Goal: Task Accomplishment & Management: Use online tool/utility

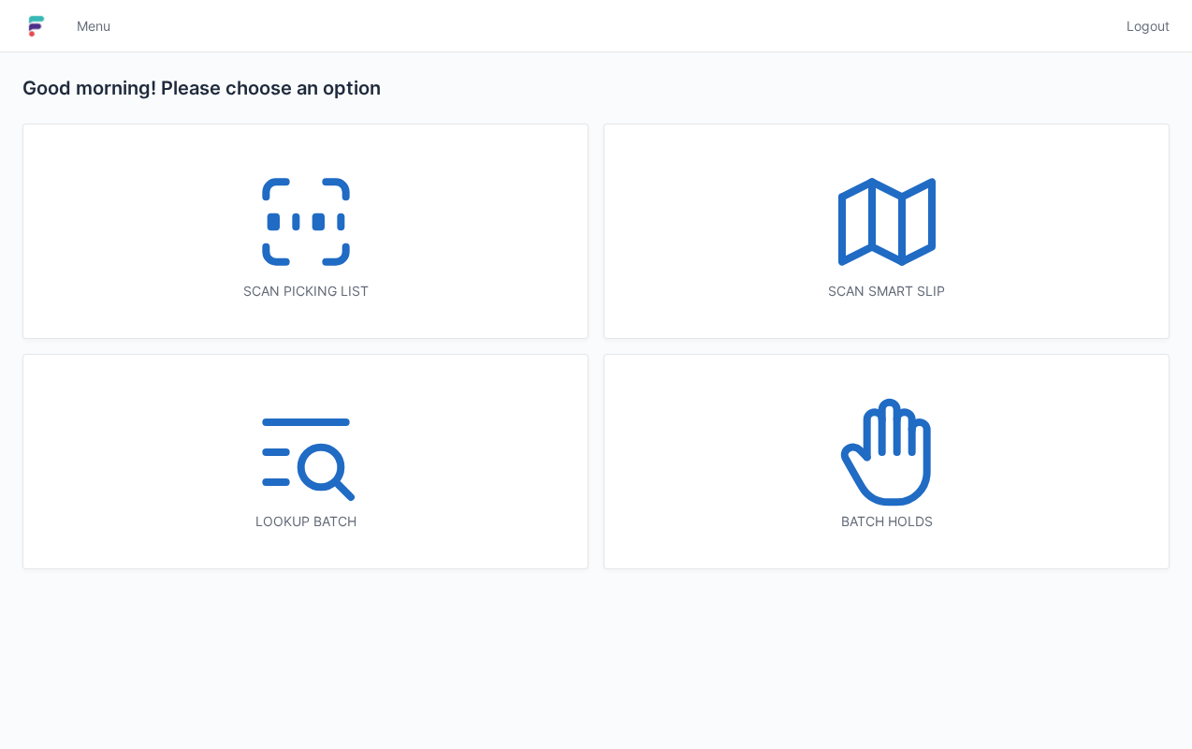
click at [921, 286] on div "Scan smart slip" at bounding box center [886, 291] width 489 height 19
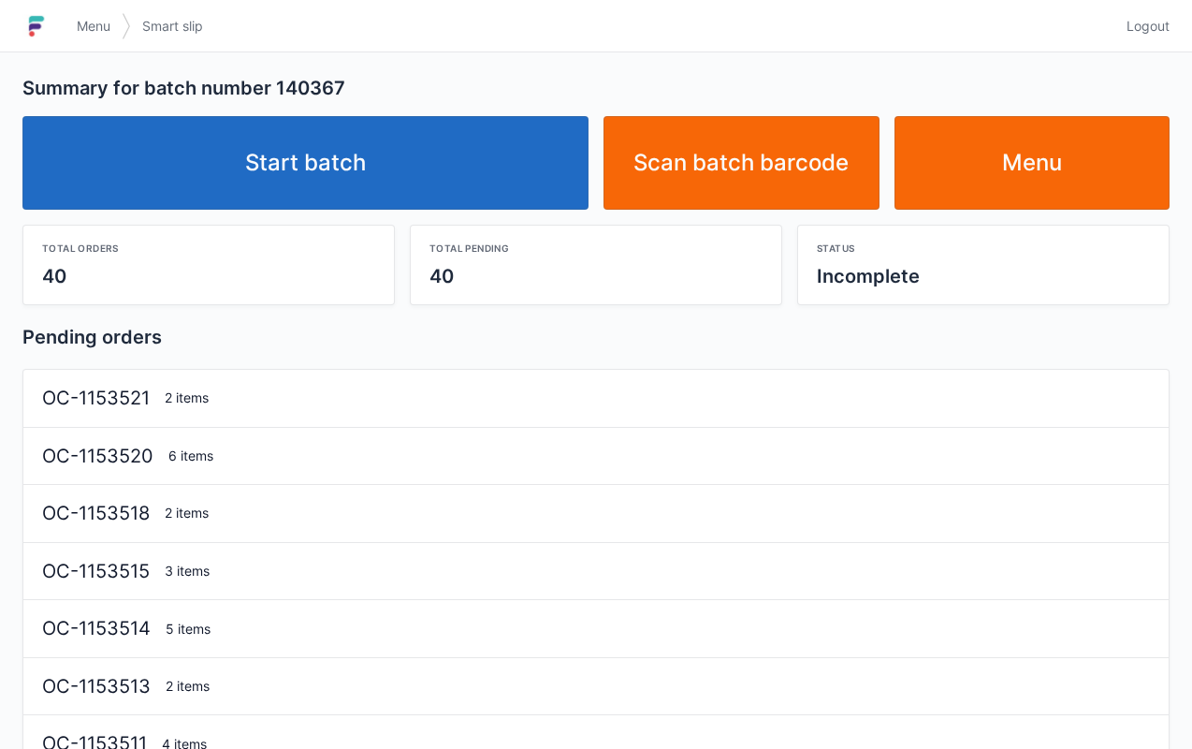
click at [561, 193] on link "Start batch" at bounding box center [305, 163] width 566 height 94
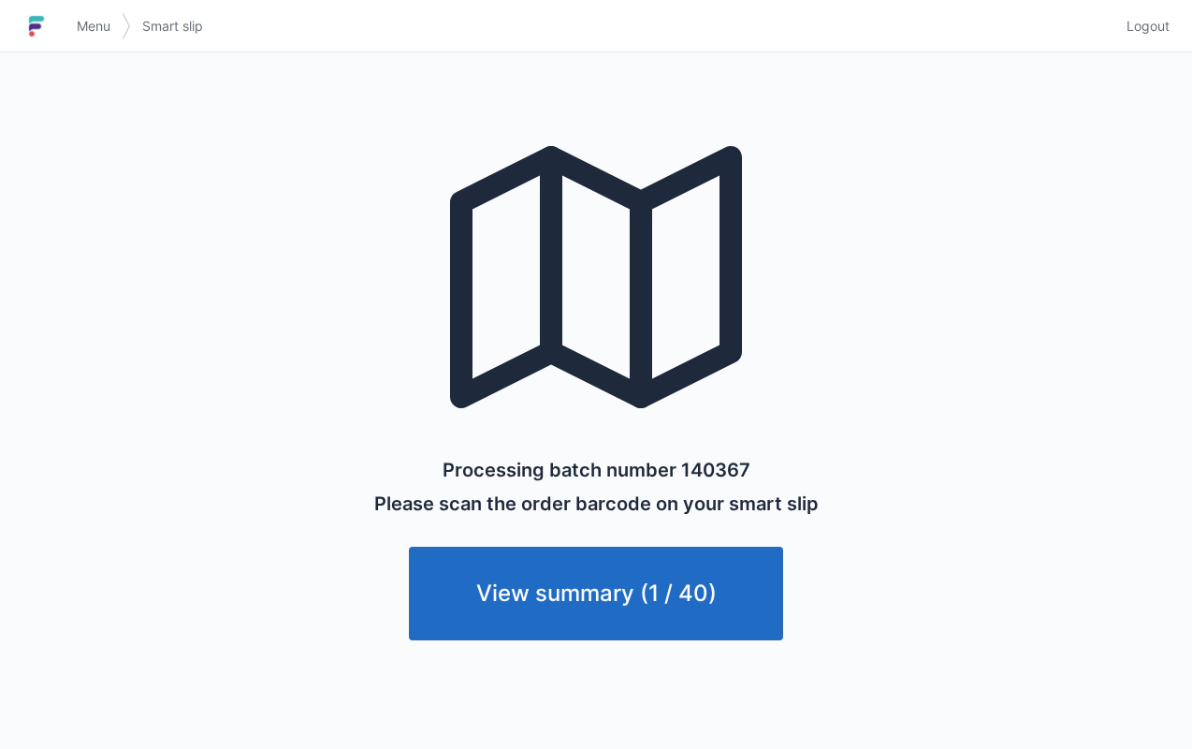
click at [668, 556] on link "View summary (1 / 40)" at bounding box center [596, 594] width 374 height 94
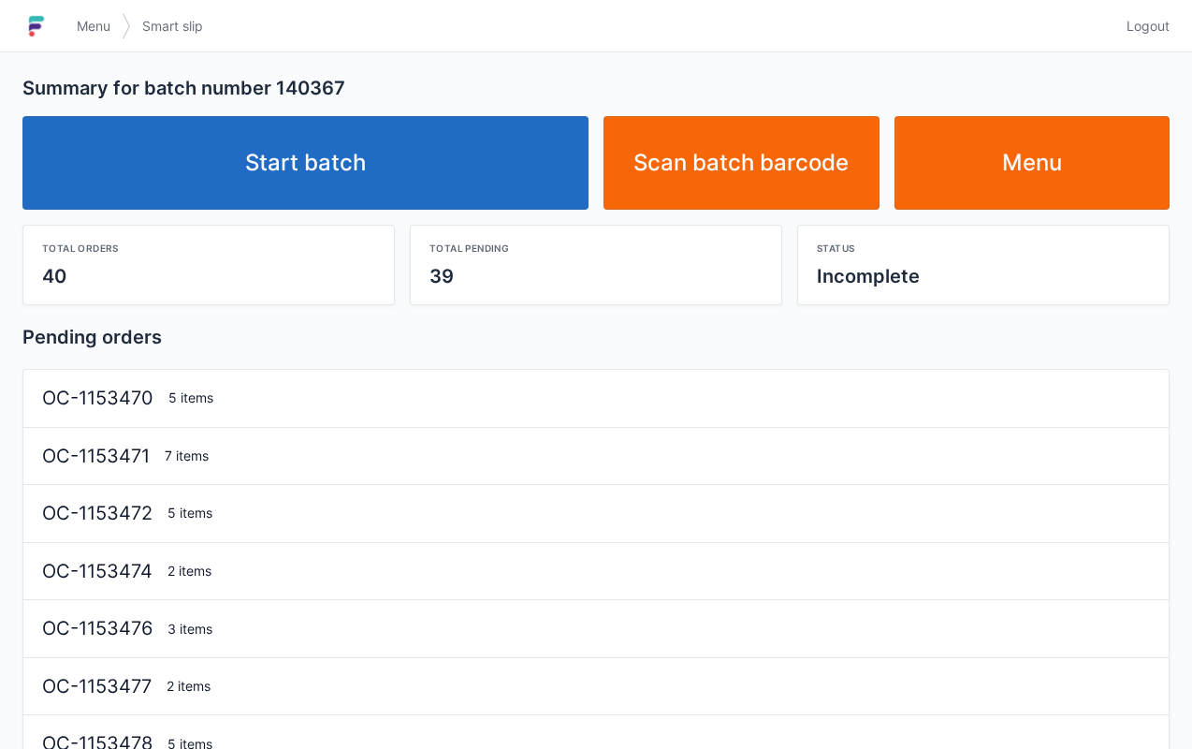
click at [470, 189] on link "Start batch" at bounding box center [305, 163] width 566 height 94
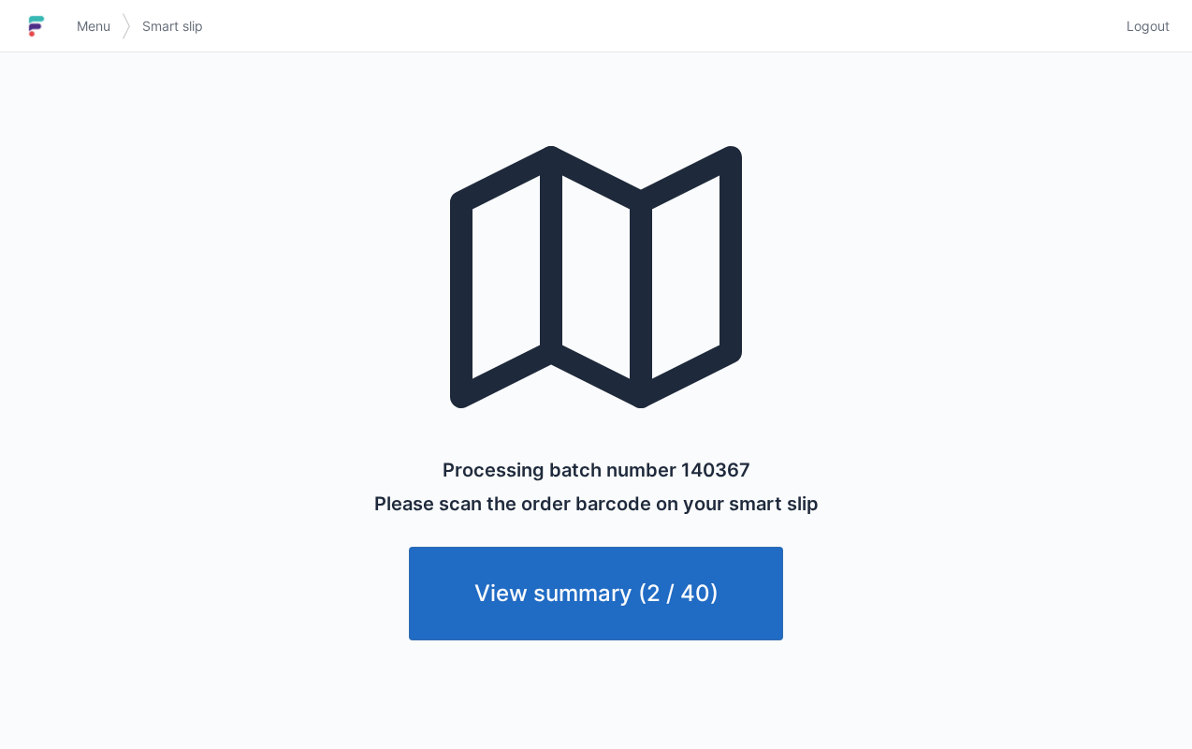
click at [86, 26] on span "Menu" at bounding box center [94, 26] width 34 height 19
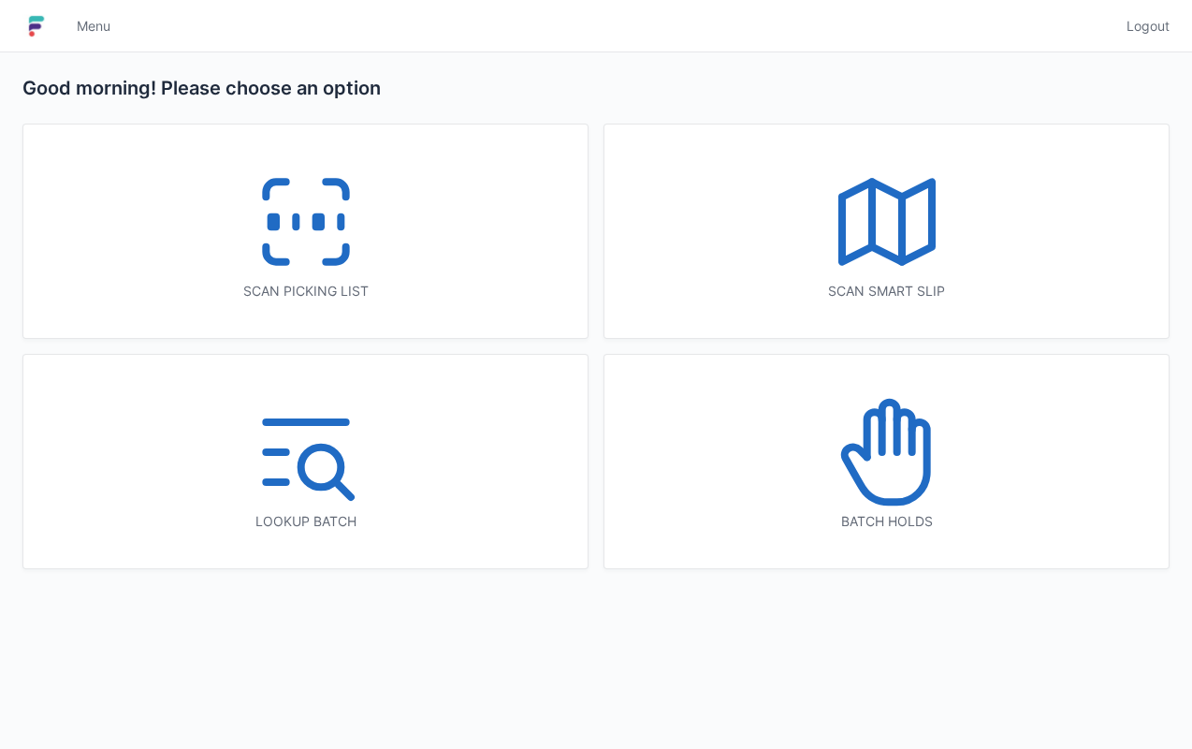
click at [266, 187] on icon at bounding box center [276, 189] width 20 height 15
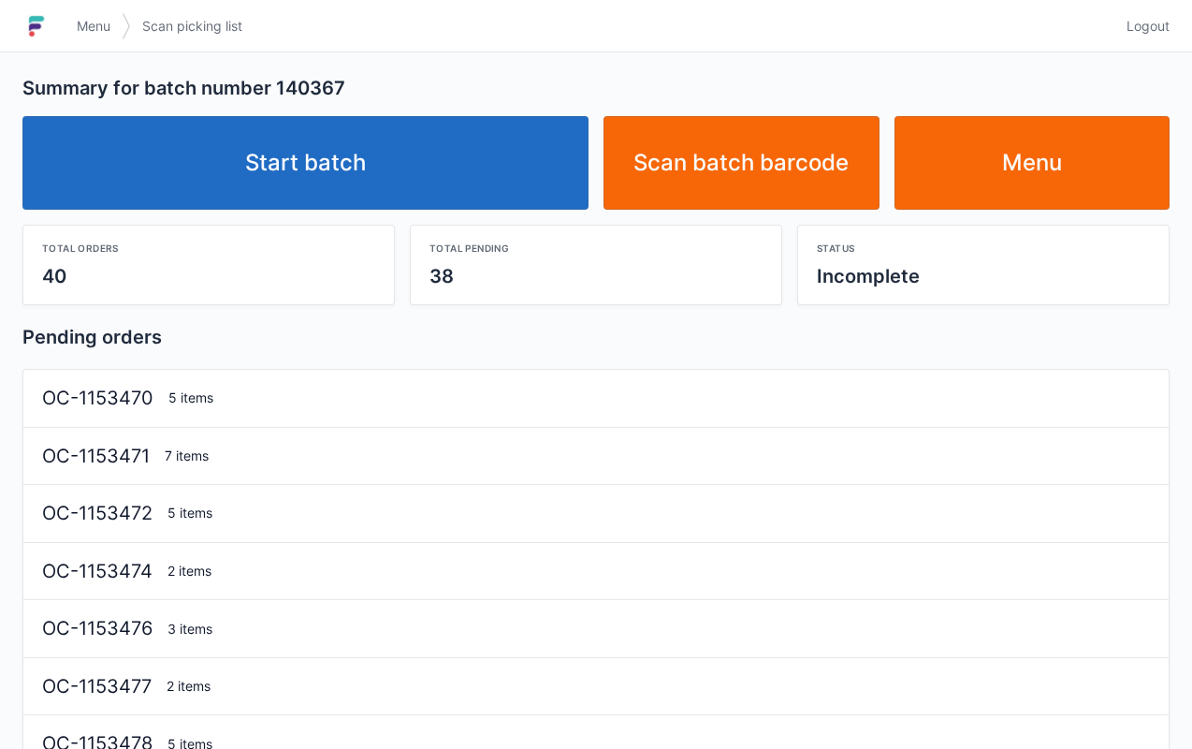
click at [471, 141] on link "Start batch" at bounding box center [305, 163] width 566 height 94
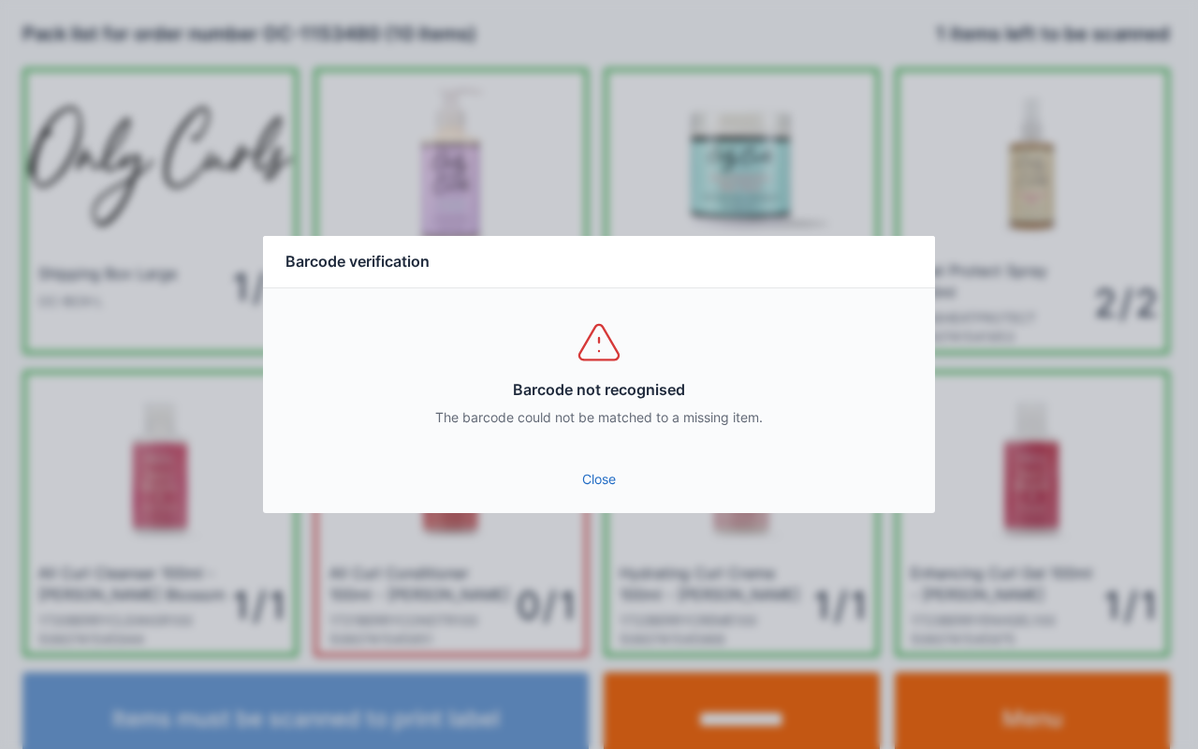
click at [588, 483] on link "Close" at bounding box center [599, 479] width 642 height 34
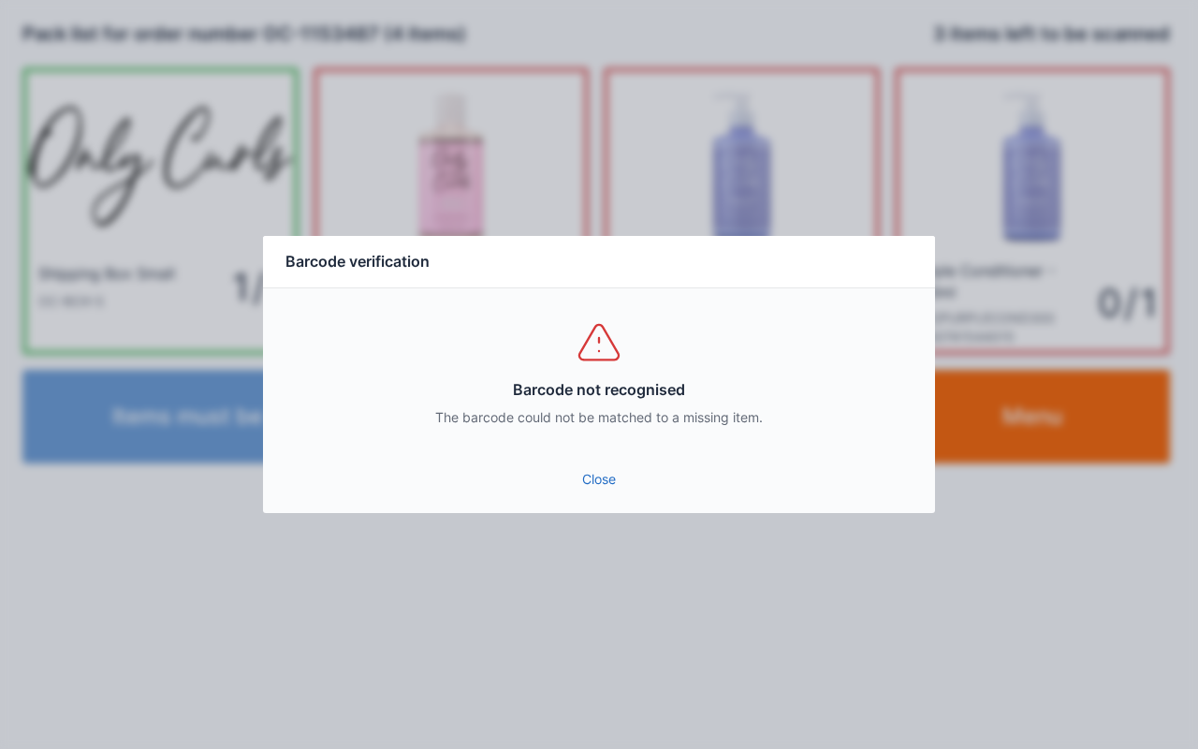
click at [597, 477] on link "Close" at bounding box center [599, 479] width 642 height 34
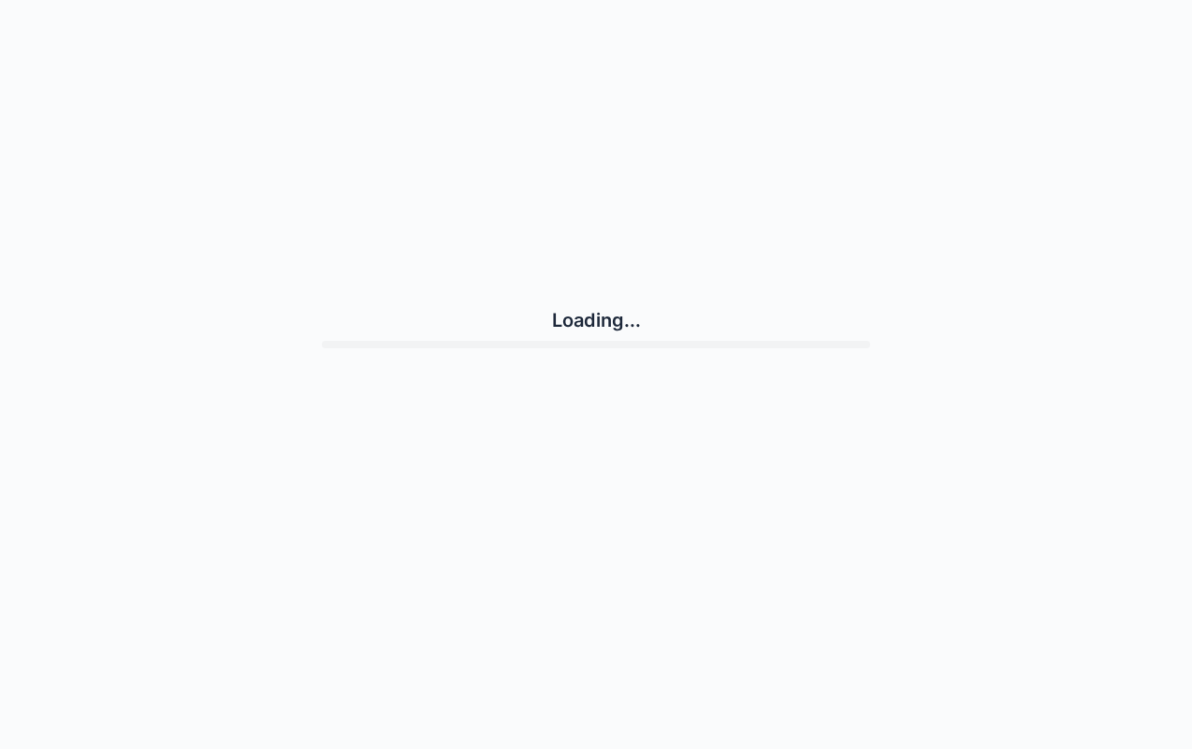
click at [707, 200] on div "Loading..." at bounding box center [595, 327] width 1147 height 640
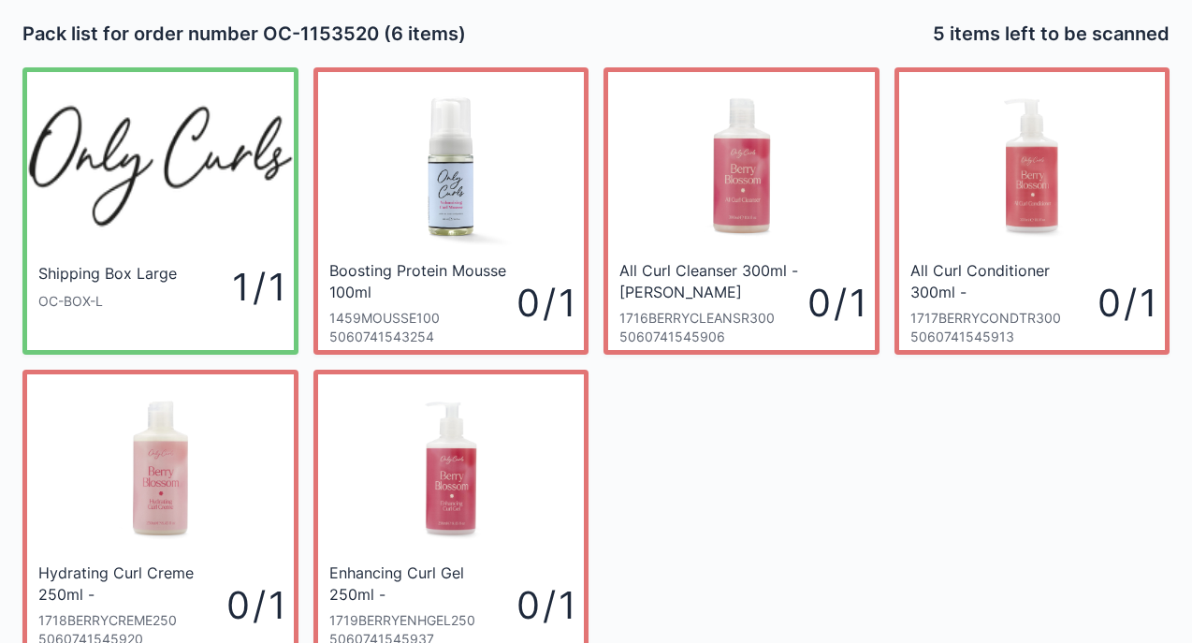
click at [912, 515] on div "Shipping Box Large OC-BOX-L 1 / 1 Boosting Protein Mousse 100ml 1459MOUSSE100 5…" at bounding box center [596, 354] width 1162 height 605
click at [908, 514] on div "Shipping Box Large OC-BOX-L 1 / 1 Boosting Protein Mousse 100ml 1459MOUSSE100 5…" at bounding box center [596, 354] width 1162 height 605
click at [971, 574] on div "Shipping Box Large OC-BOX-L 1 / 1 Boosting Protein Mousse 100ml 1459MOUSSE100 5…" at bounding box center [596, 354] width 1162 height 605
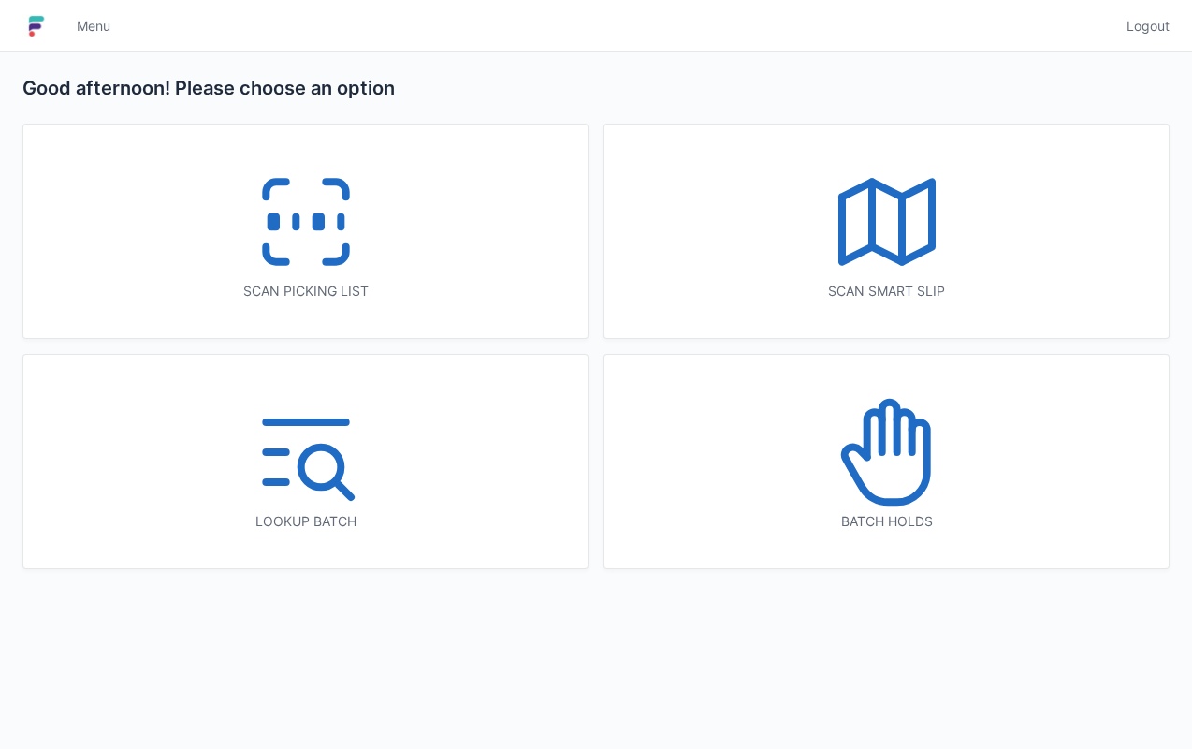
click at [490, 284] on div "Scan picking list" at bounding box center [305, 291] width 489 height 19
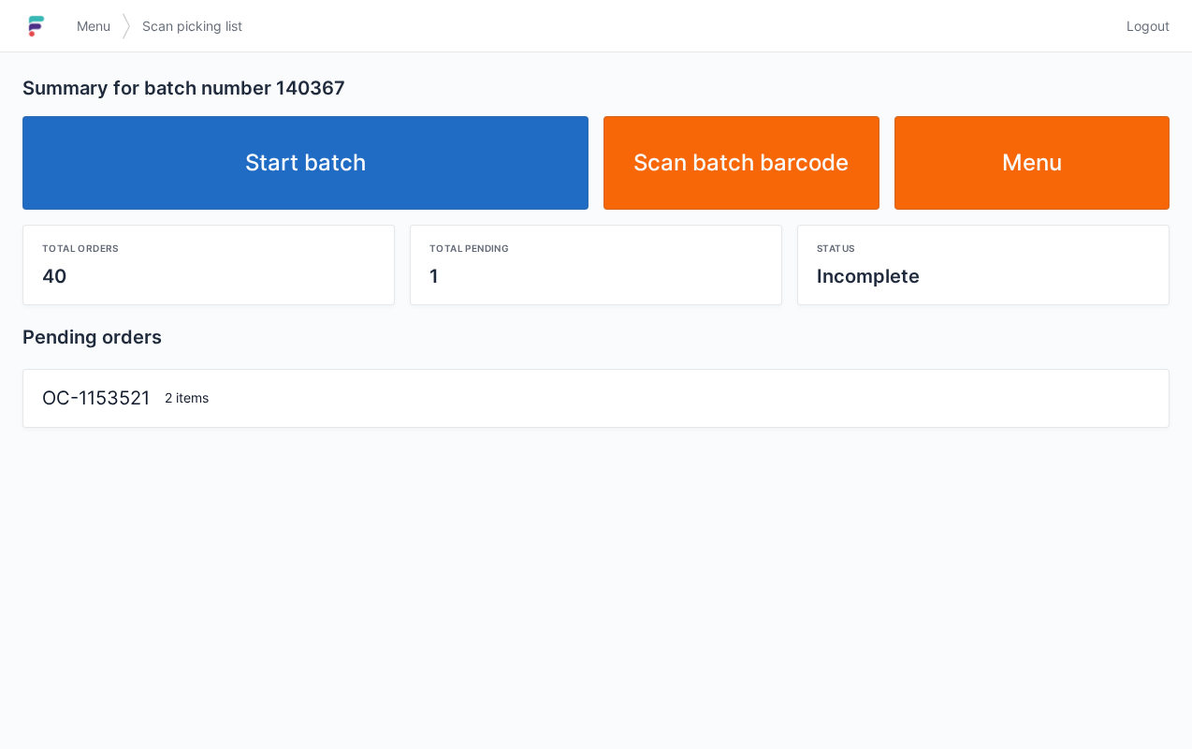
click at [387, 183] on link "Start batch" at bounding box center [305, 163] width 566 height 94
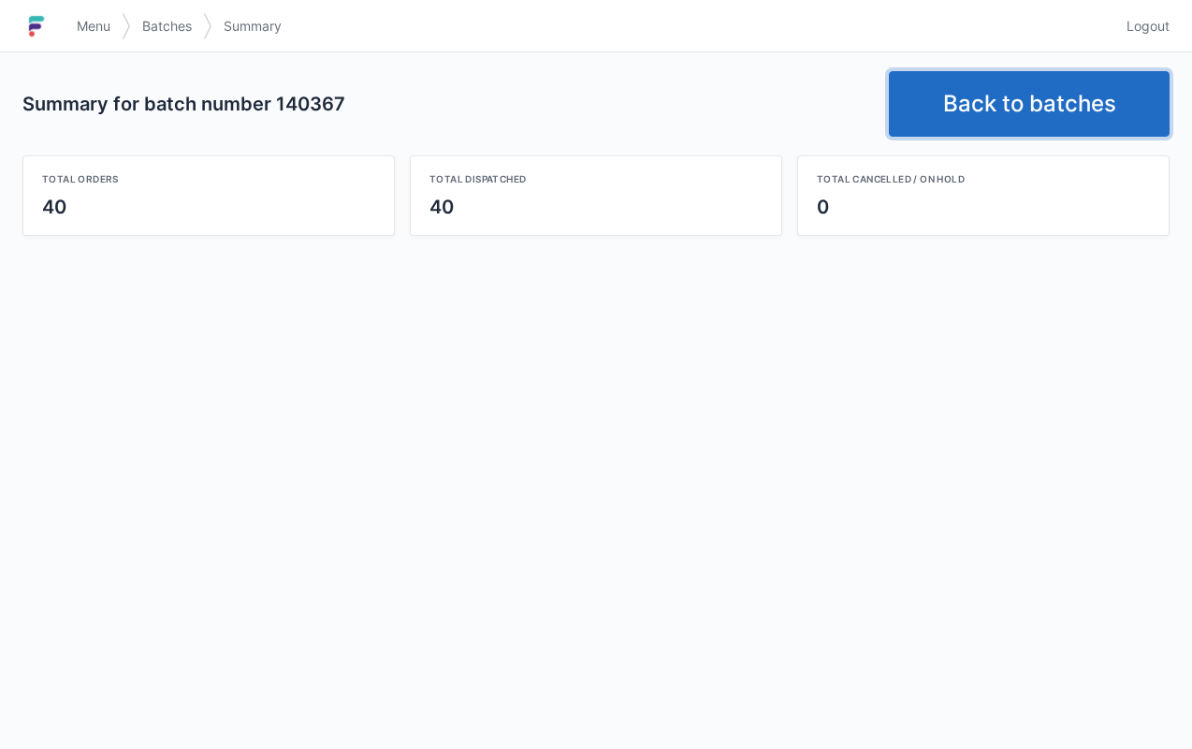
click at [1082, 104] on link "Back to batches" at bounding box center [1029, 104] width 281 height 66
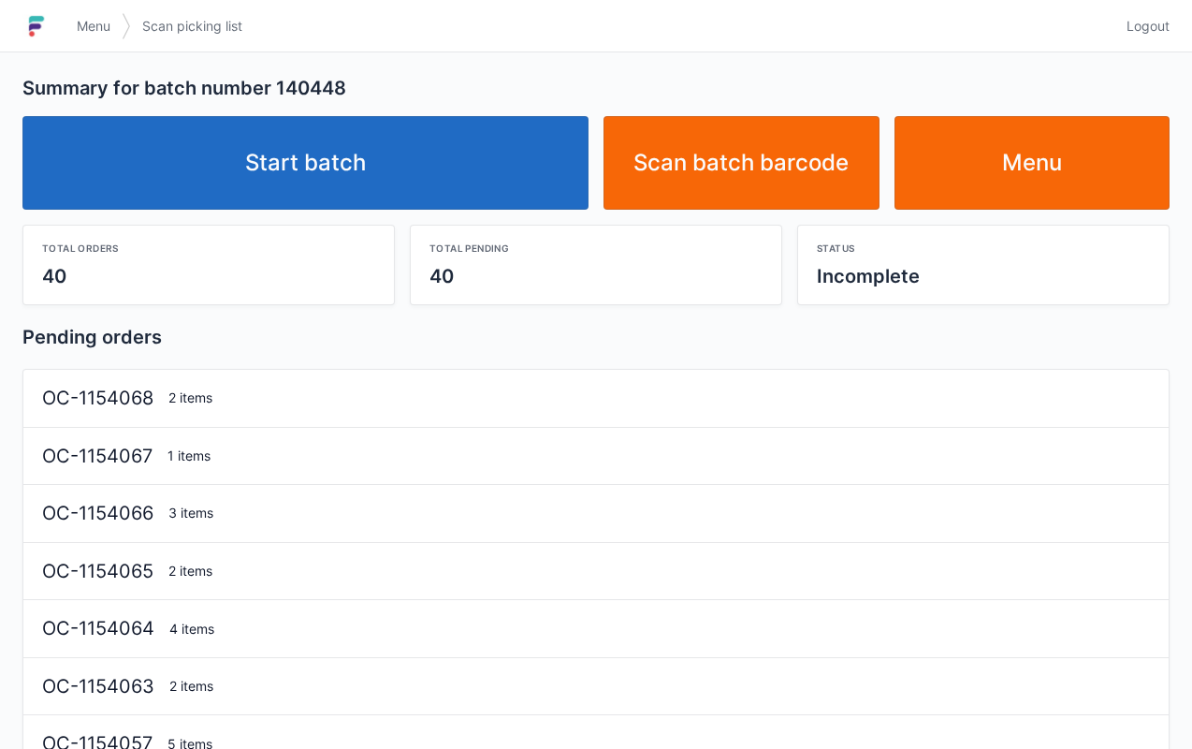
click at [427, 175] on link "Start batch" at bounding box center [305, 163] width 566 height 94
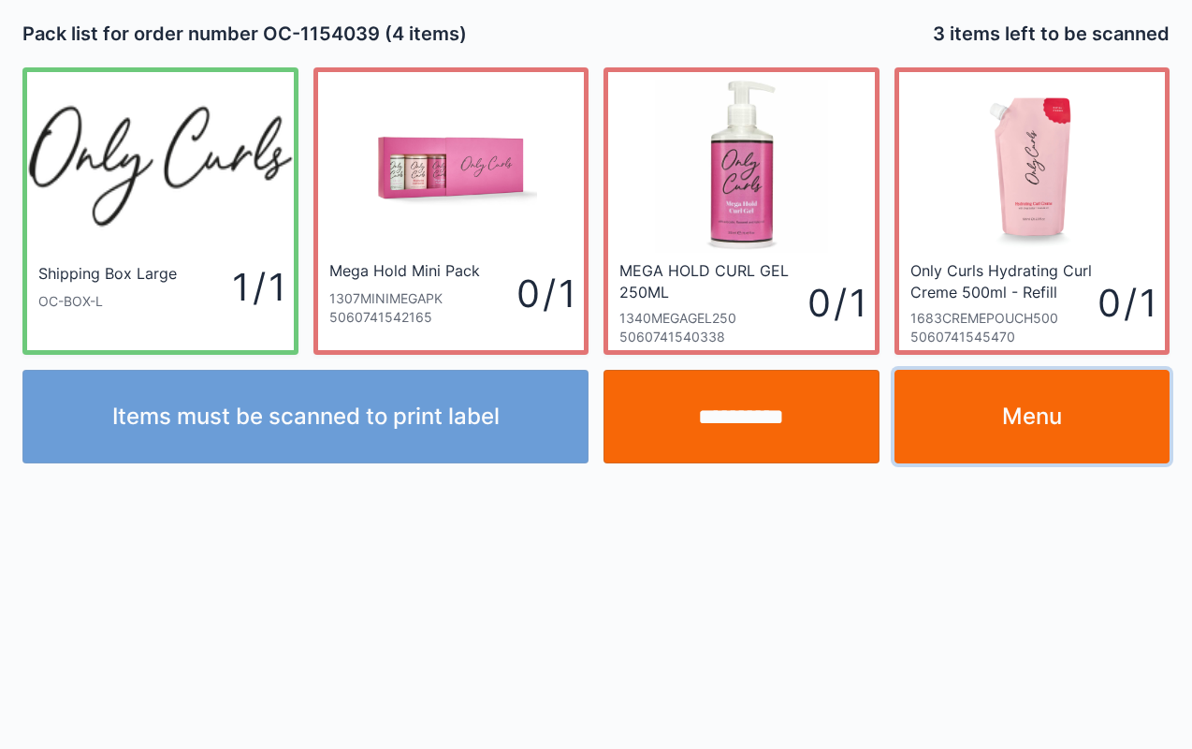
click at [1033, 425] on link "Menu" at bounding box center [1033, 417] width 276 height 94
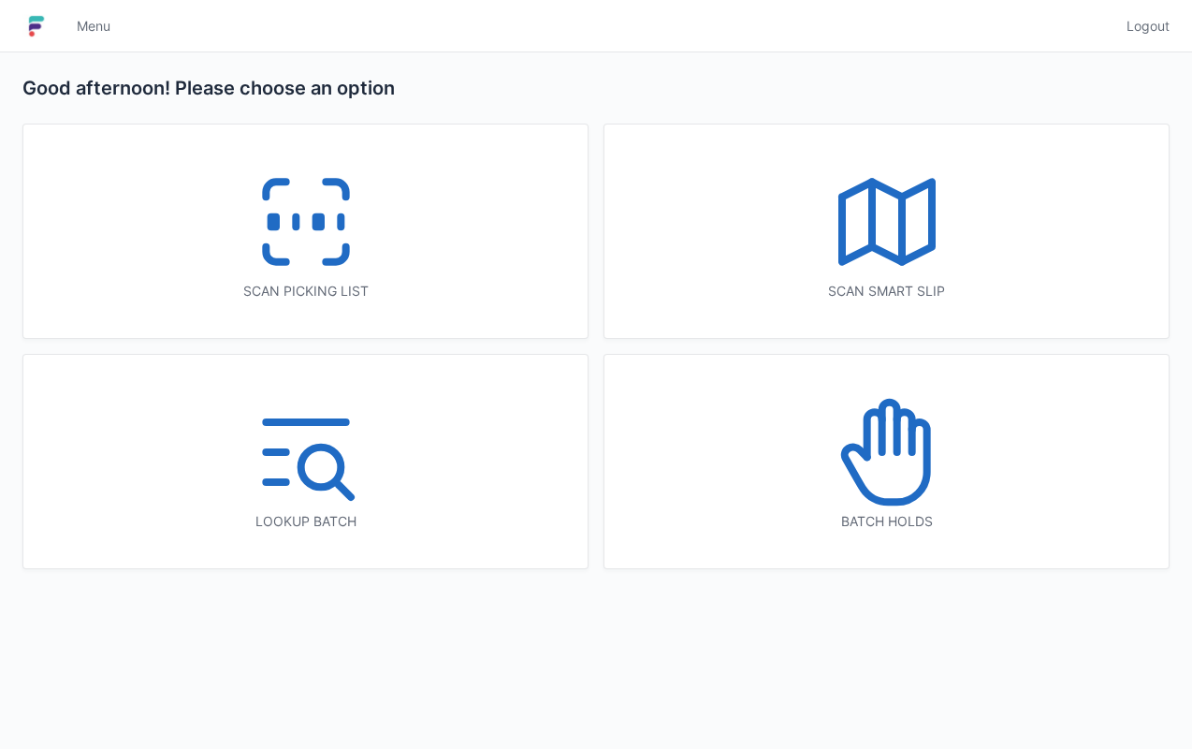
click at [417, 285] on div "Scan picking list" at bounding box center [305, 291] width 489 height 19
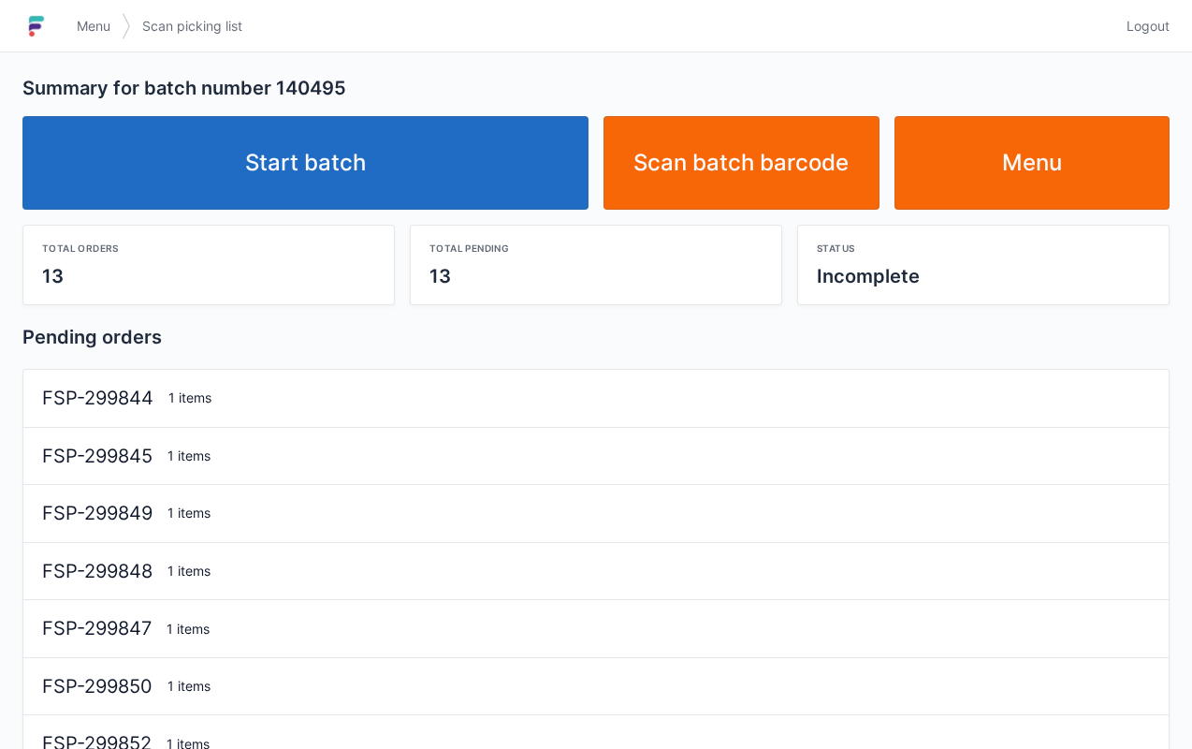
click at [484, 201] on link "Start batch" at bounding box center [305, 163] width 566 height 94
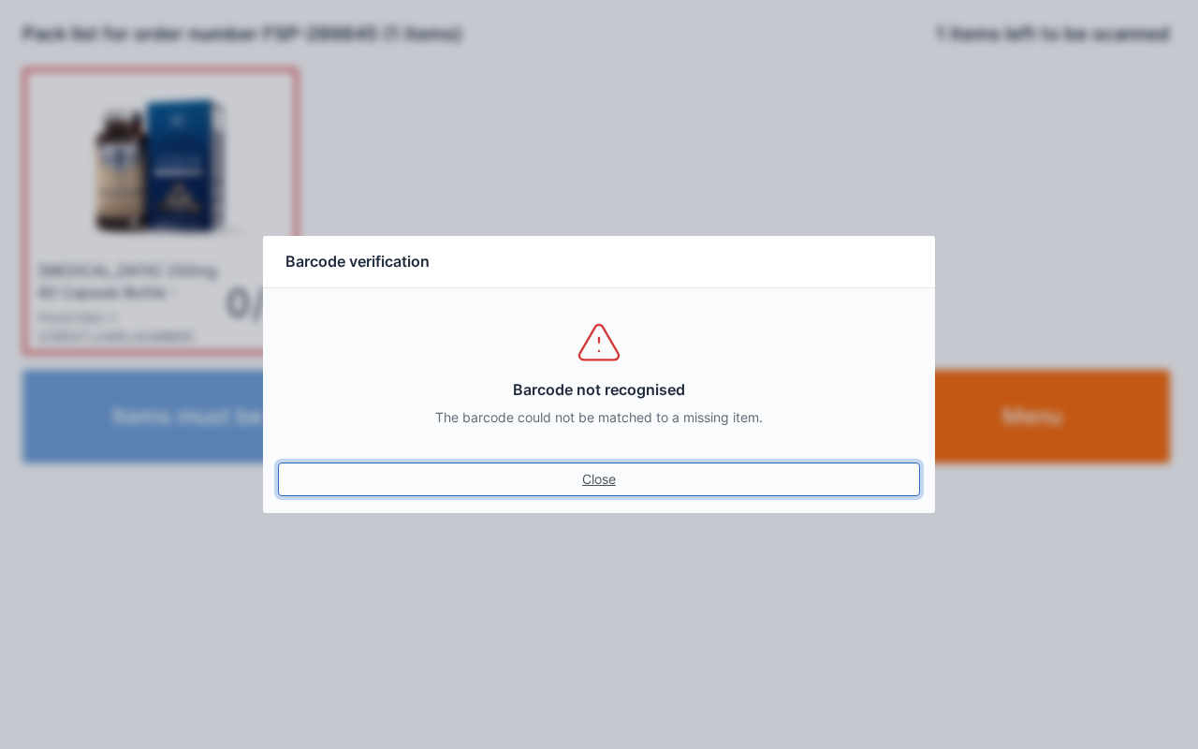
click at [606, 466] on link "Close" at bounding box center [599, 479] width 642 height 34
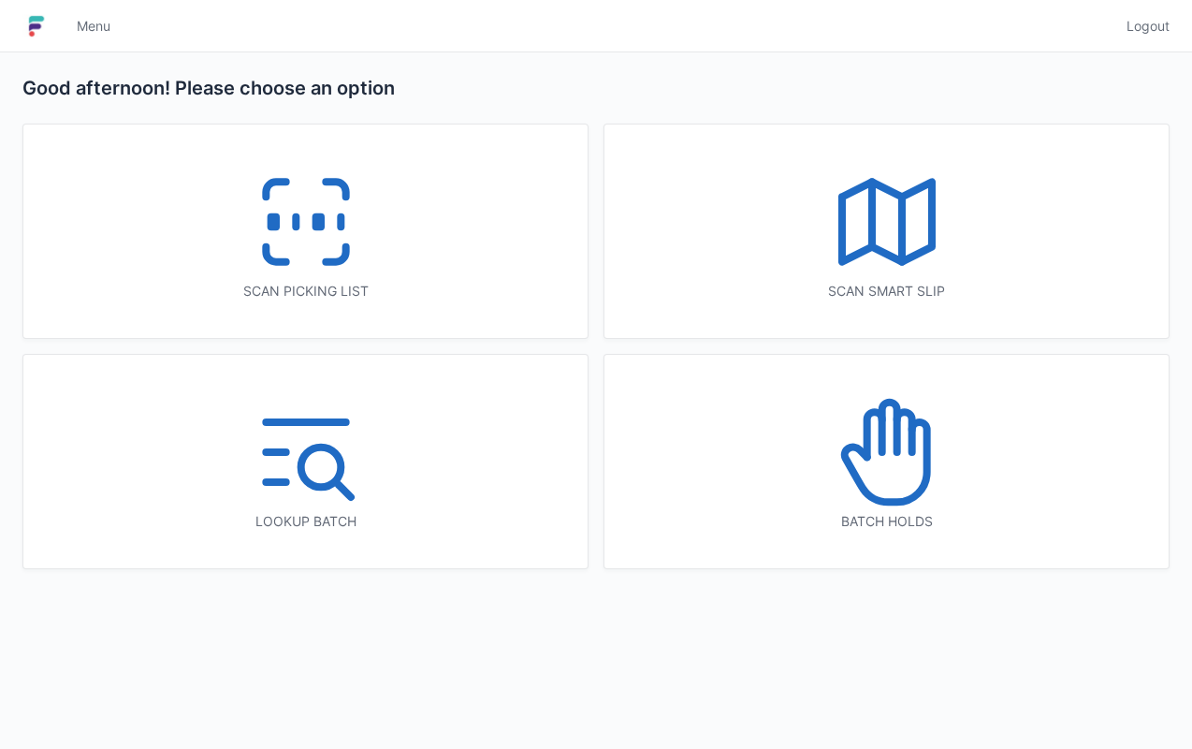
click at [442, 244] on div "Scan picking list" at bounding box center [305, 230] width 564 height 213
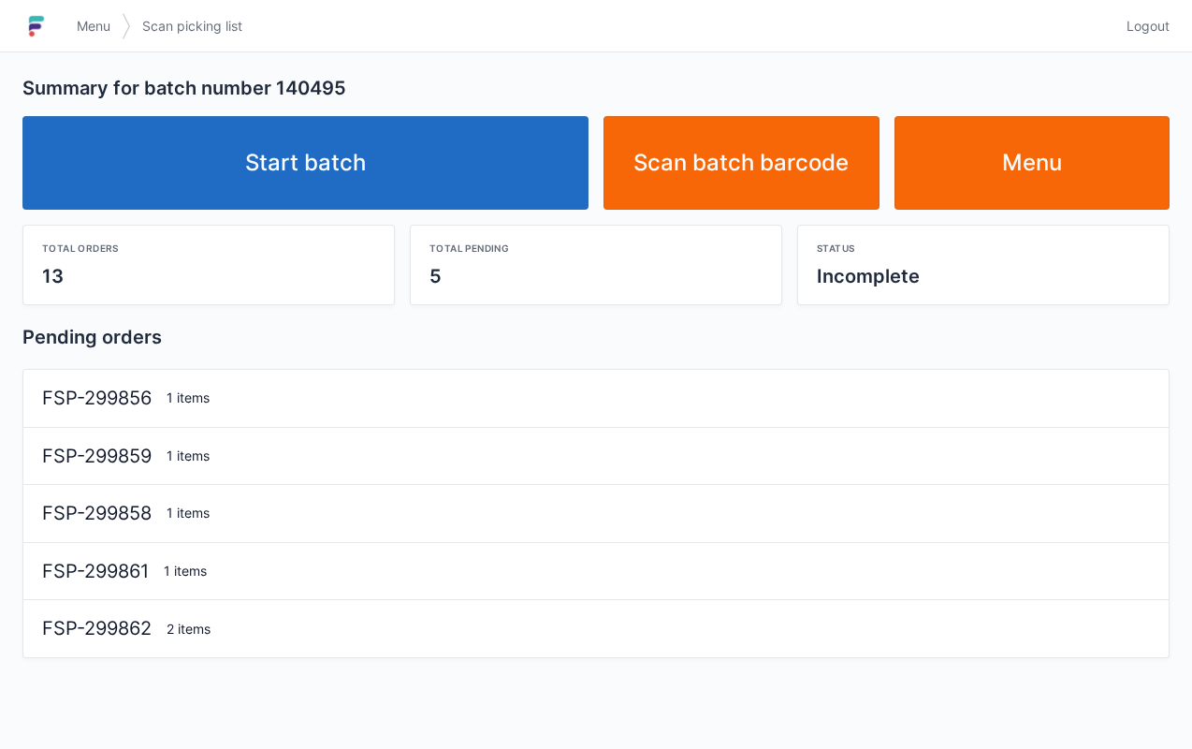
click at [493, 176] on link "Start batch" at bounding box center [305, 163] width 566 height 94
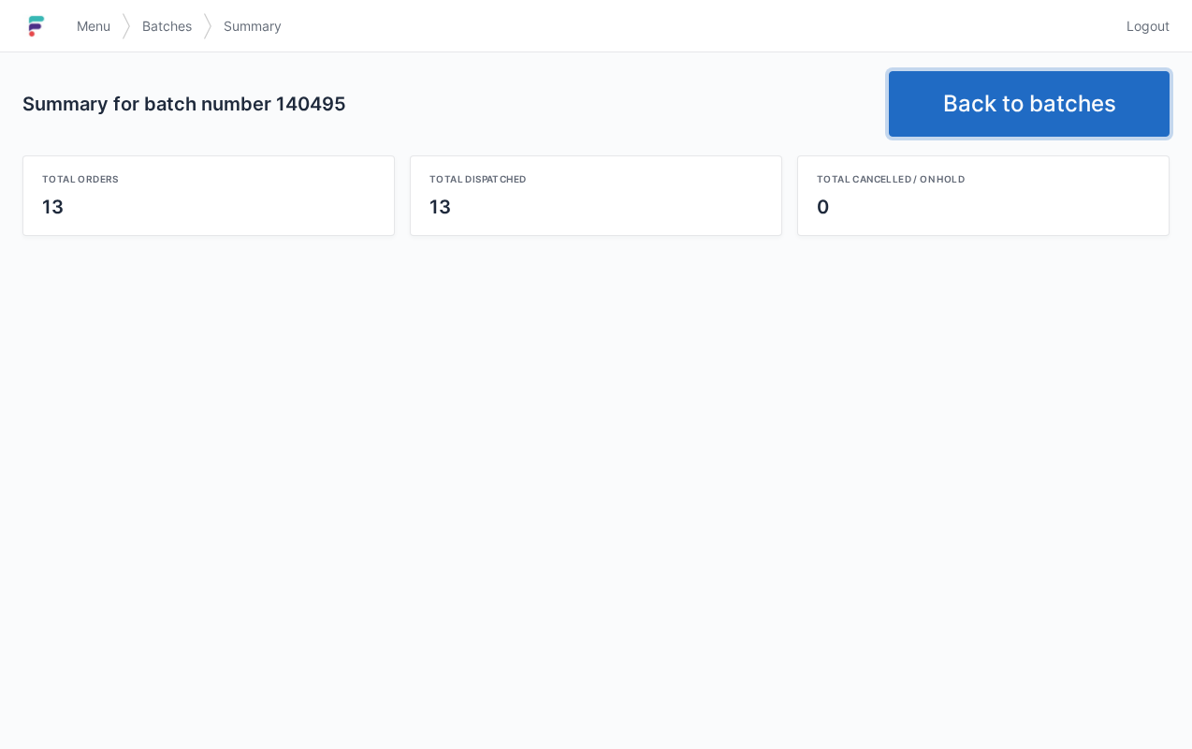
click at [985, 94] on link "Back to batches" at bounding box center [1029, 104] width 281 height 66
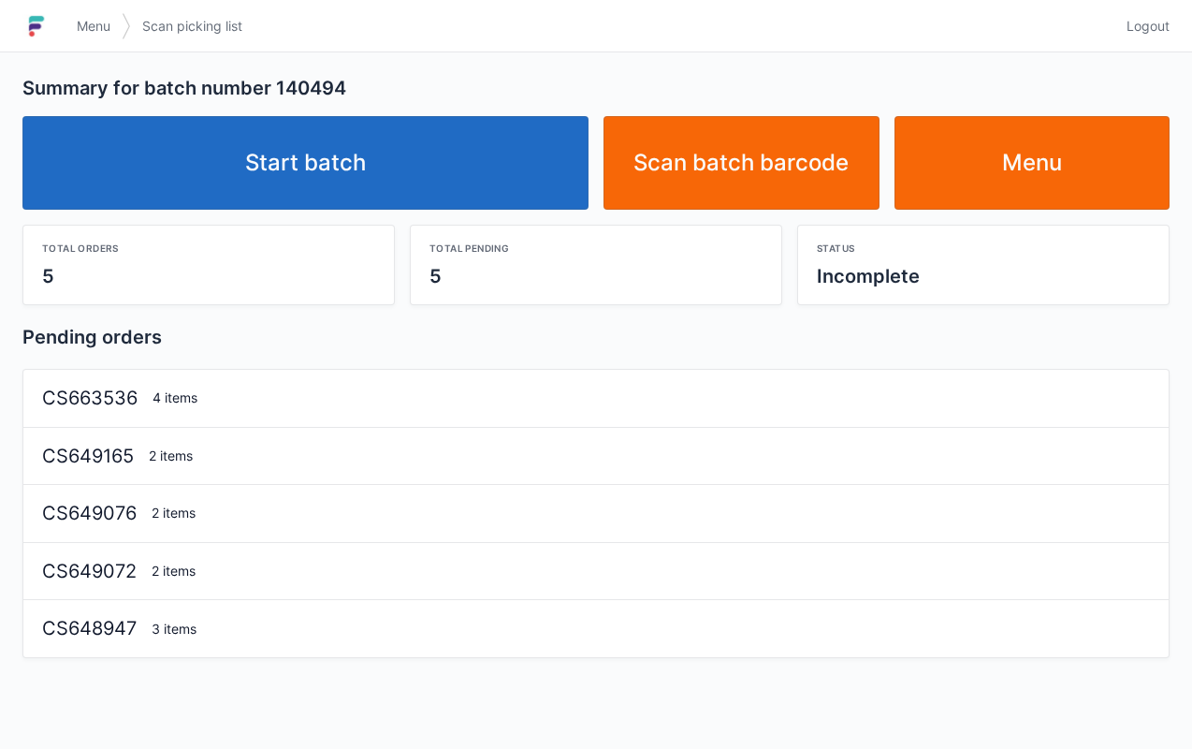
click at [415, 152] on link "Start batch" at bounding box center [305, 163] width 566 height 94
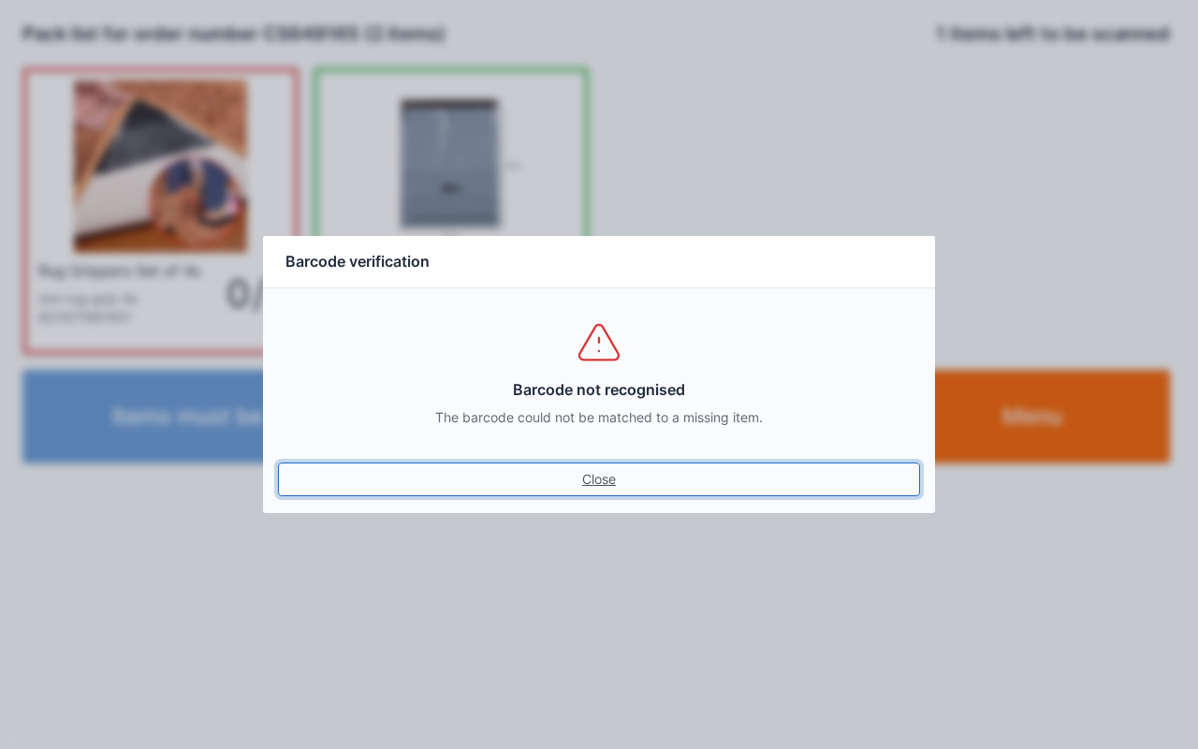
click at [608, 482] on link "Close" at bounding box center [599, 479] width 642 height 34
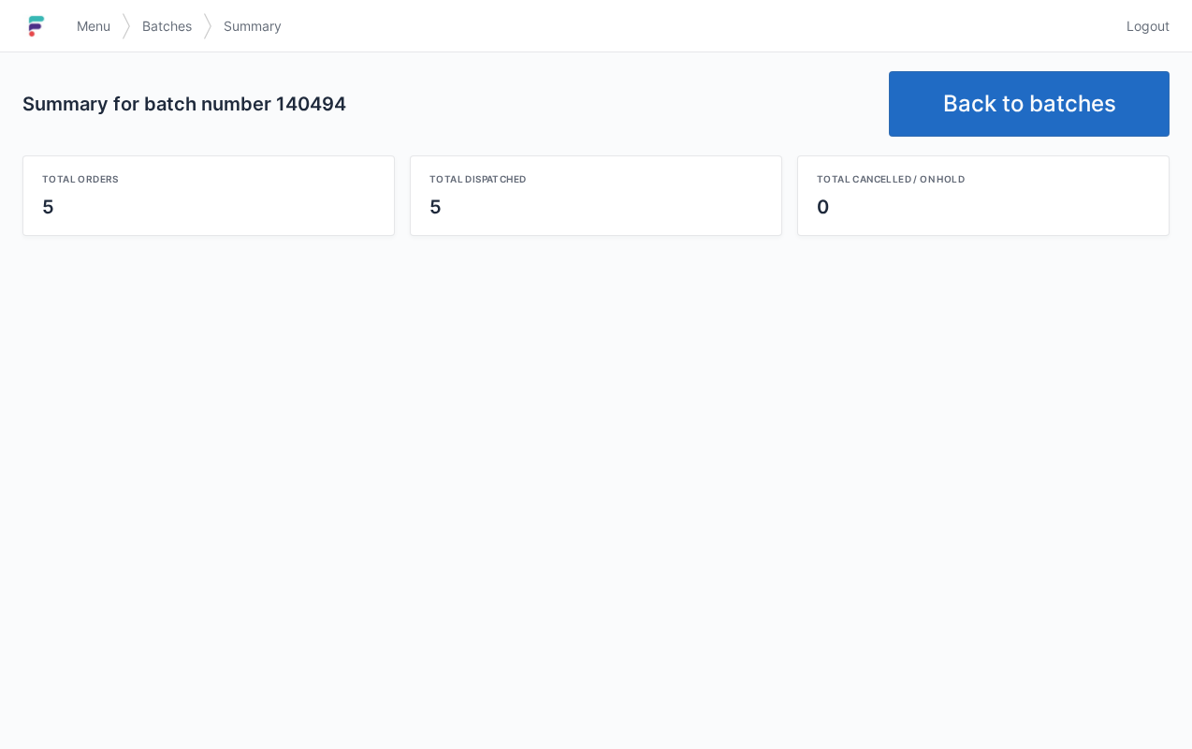
click at [1022, 123] on link "Back to batches" at bounding box center [1029, 104] width 281 height 66
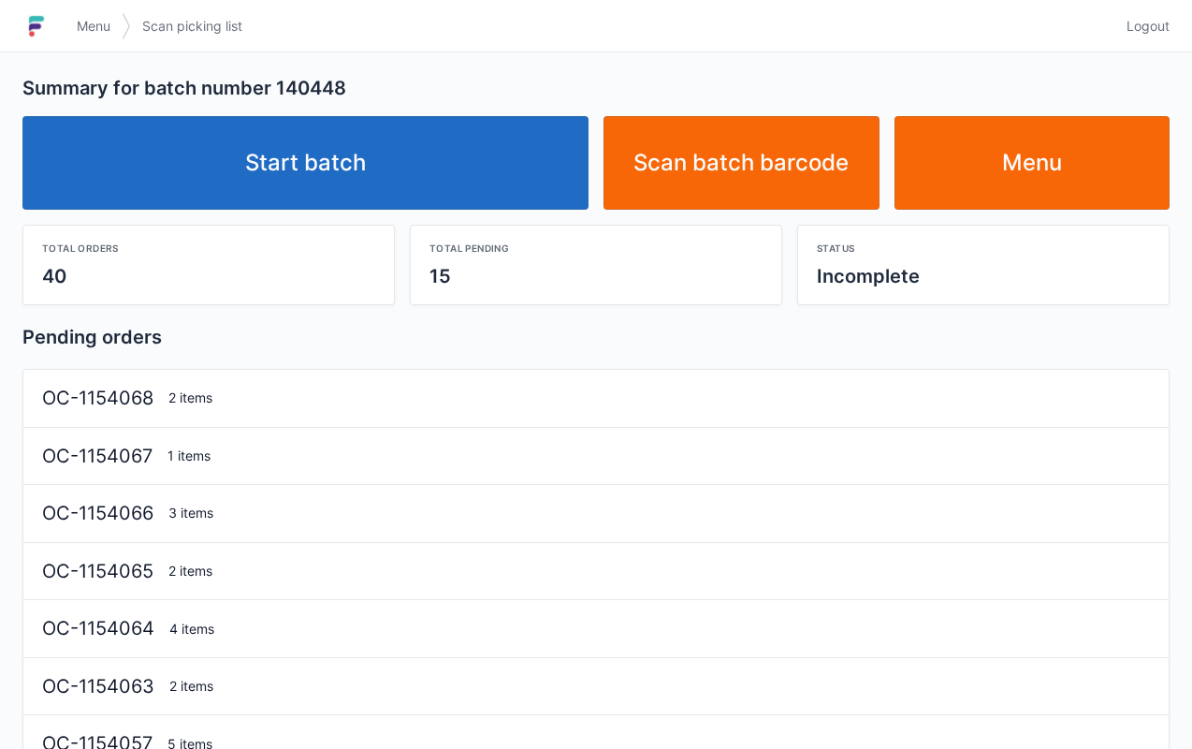
click at [398, 178] on link "Start batch" at bounding box center [305, 163] width 566 height 94
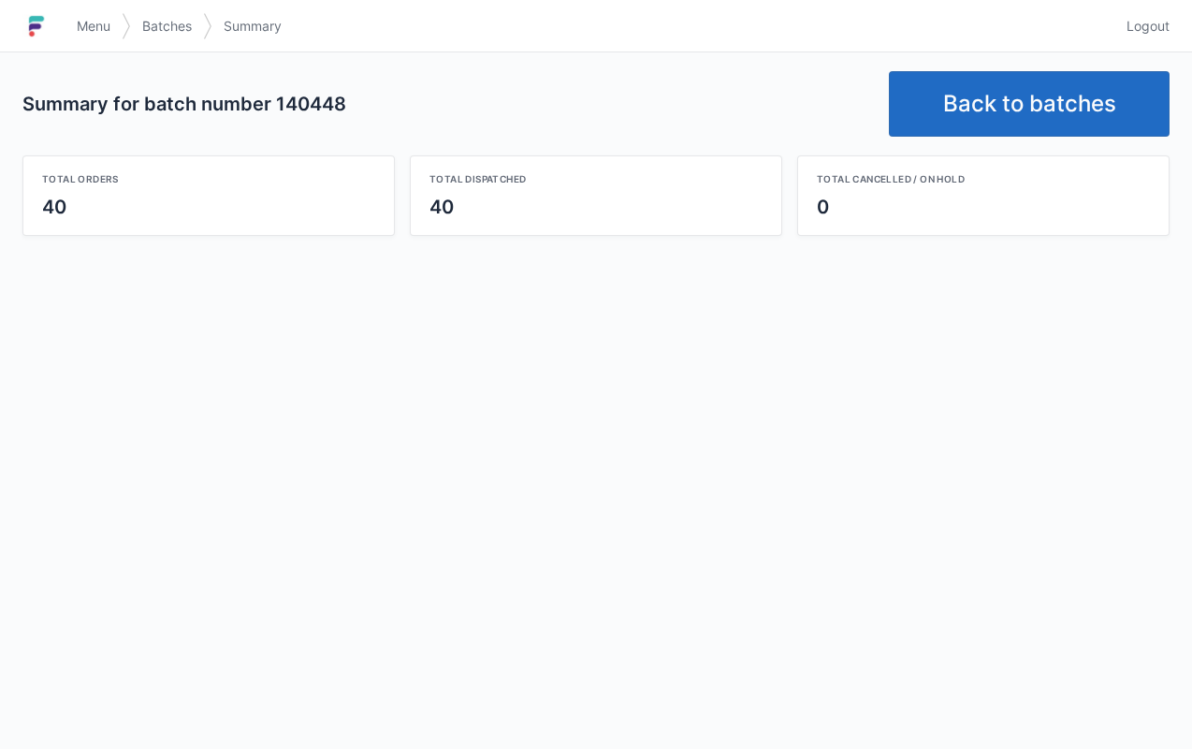
click at [1007, 106] on link "Back to batches" at bounding box center [1029, 104] width 281 height 66
